Goal: Task Accomplishment & Management: Manage account settings

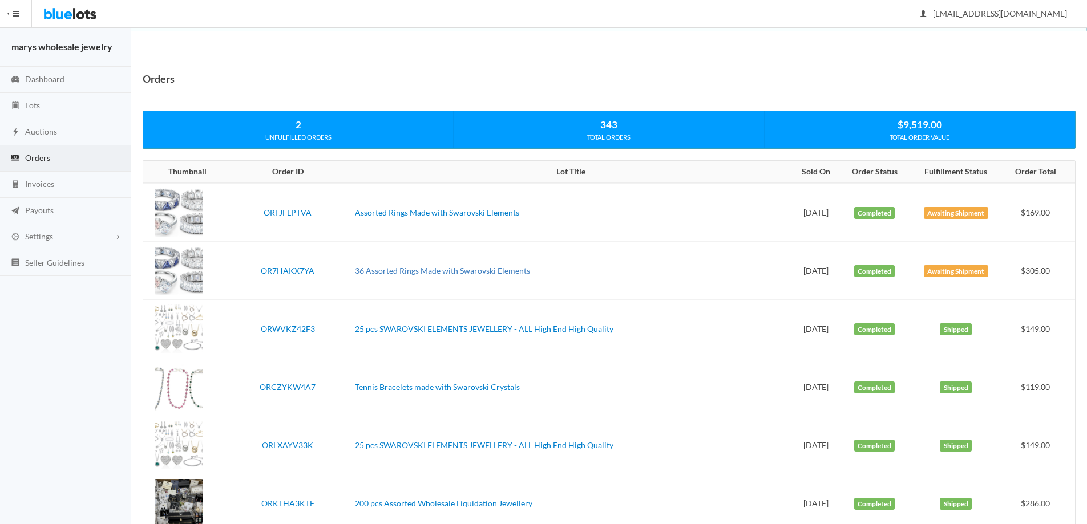
click at [456, 267] on link "36 Assorted Rings Made with Swarovski Elements" at bounding box center [442, 271] width 175 height 10
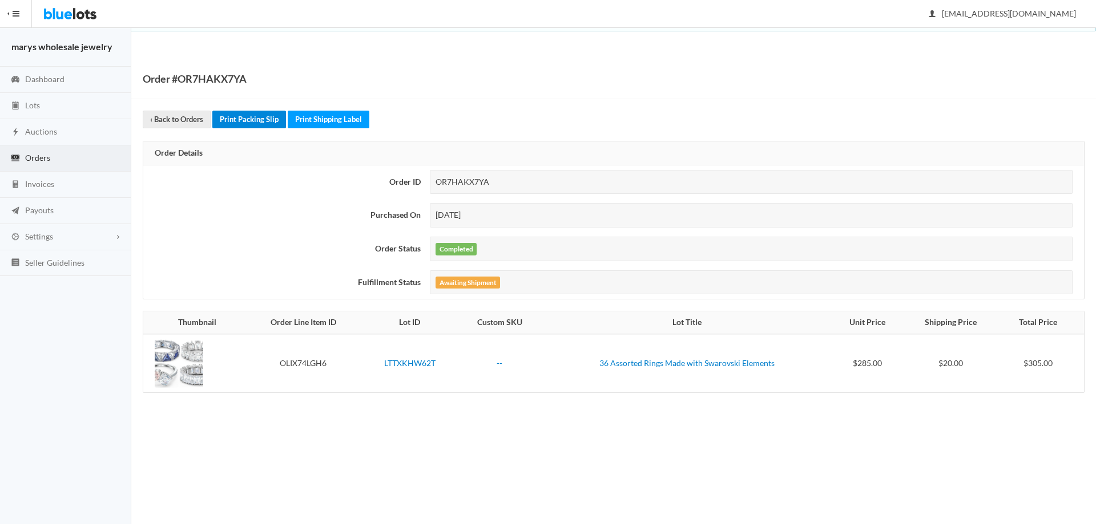
click at [250, 119] on link "Print Packing Slip" at bounding box center [249, 120] width 74 height 18
click at [308, 120] on link "Print Shipping Label" at bounding box center [329, 120] width 82 height 18
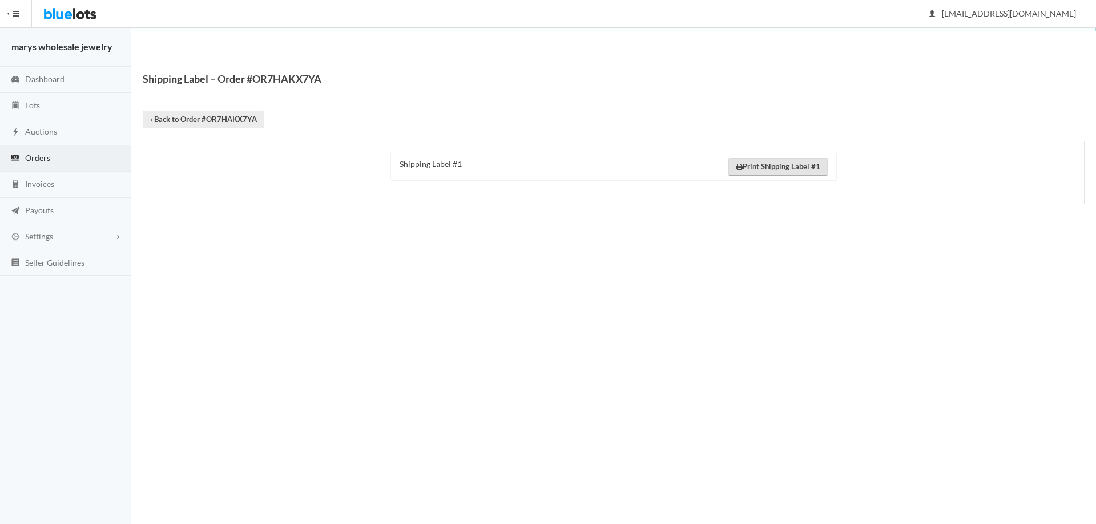
click at [771, 167] on link "Print Shipping Label #1" at bounding box center [777, 167] width 99 height 18
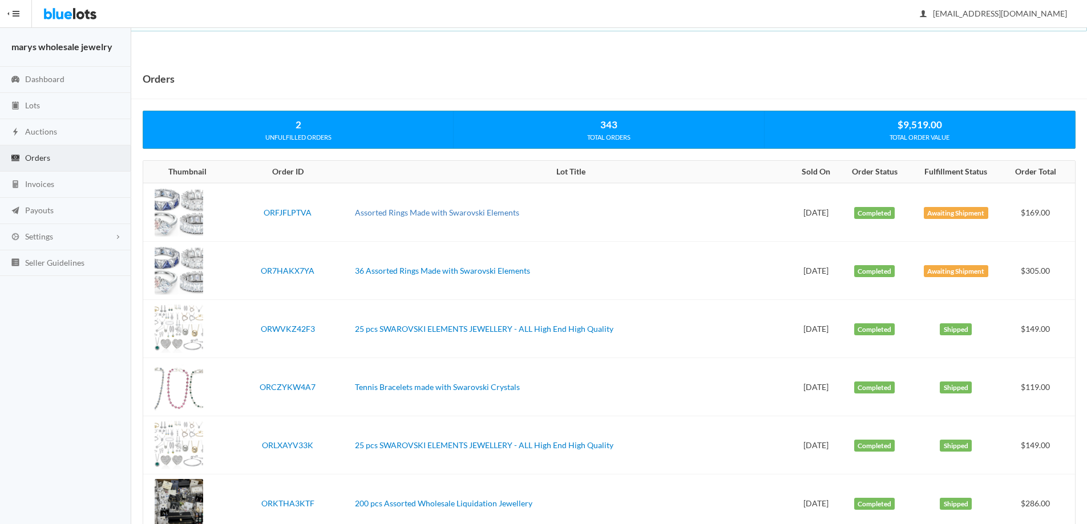
click at [434, 211] on link "Assorted Rings Made with Swarovski Elements" at bounding box center [437, 213] width 164 height 10
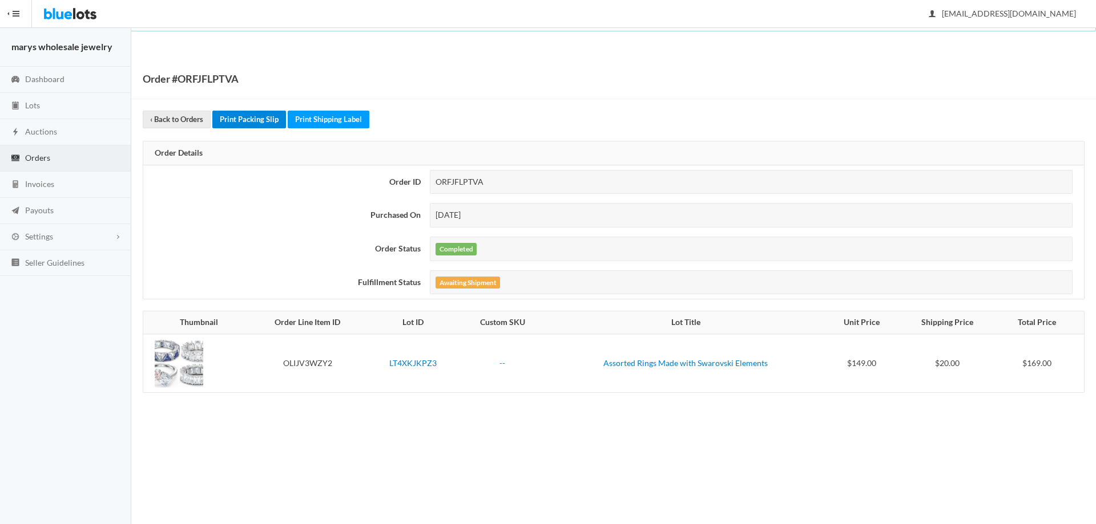
click at [263, 121] on link "Print Packing Slip" at bounding box center [249, 120] width 74 height 18
click at [354, 119] on link "Print Shipping Label" at bounding box center [329, 120] width 82 height 18
click at [46, 154] on span "Orders" at bounding box center [37, 158] width 25 height 10
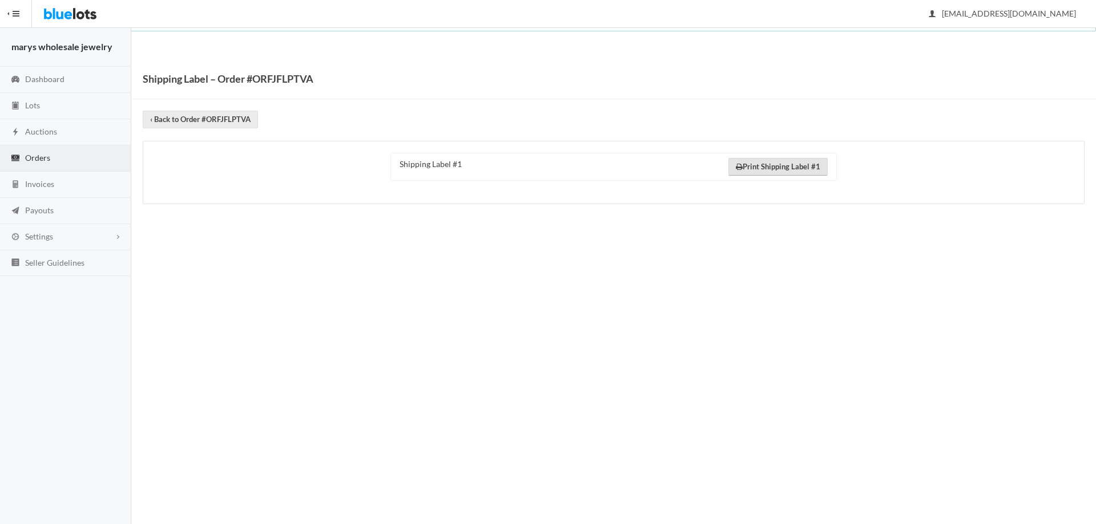
click at [783, 166] on link "Print Shipping Label #1" at bounding box center [777, 167] width 99 height 18
